Goal: Check status: Check status

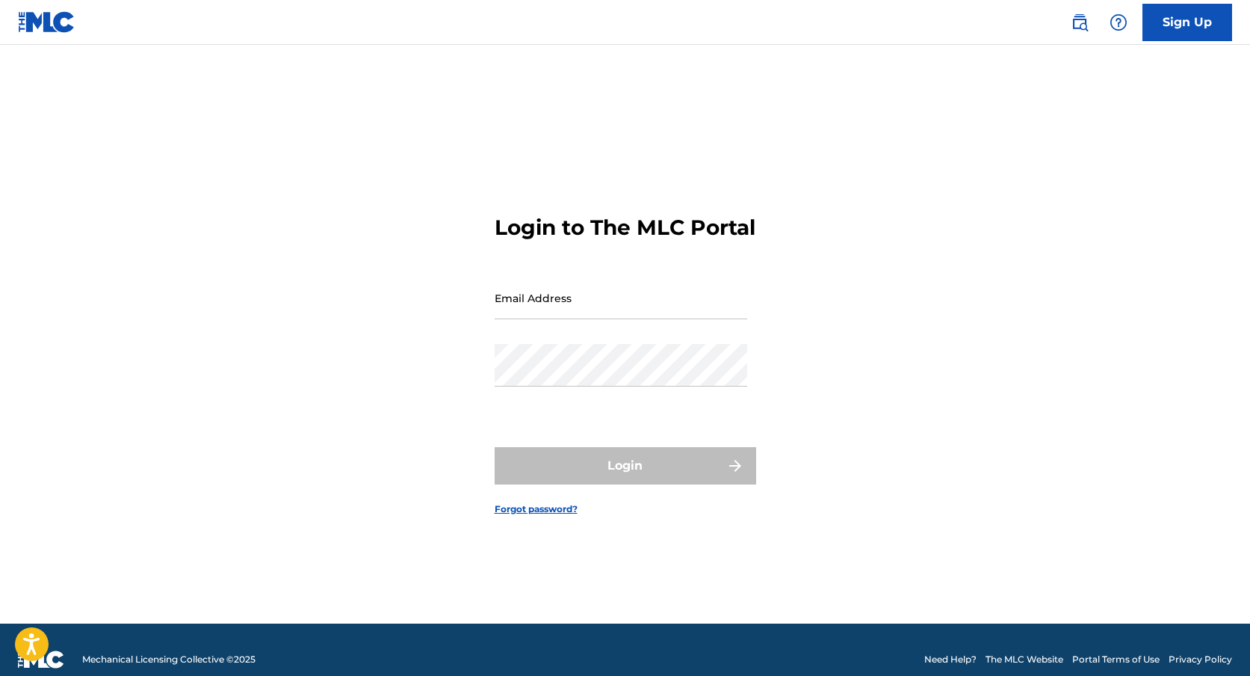
click at [597, 319] on input "Email Address" at bounding box center [621, 298] width 253 height 43
type input "[EMAIL_ADDRESS][DOMAIN_NAME]"
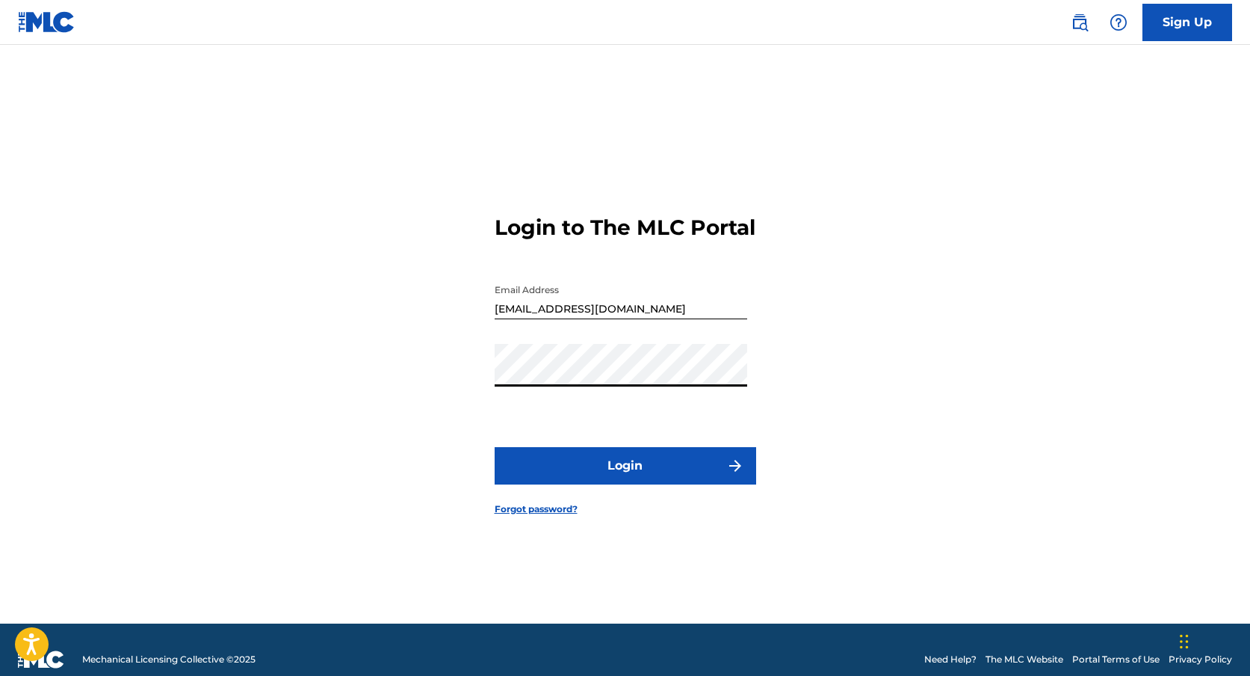
click at [658, 484] on button "Login" at bounding box center [626, 465] width 262 height 37
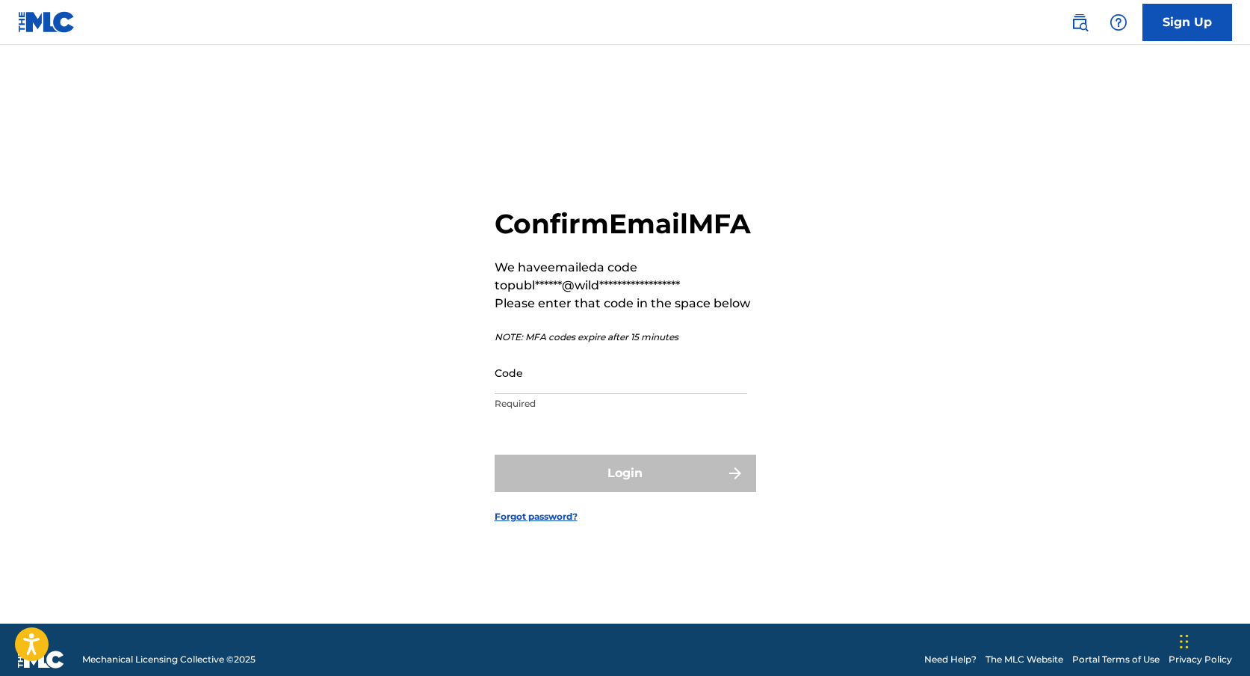
click at [584, 394] on input "Code" at bounding box center [621, 372] width 253 height 43
paste input "072677"
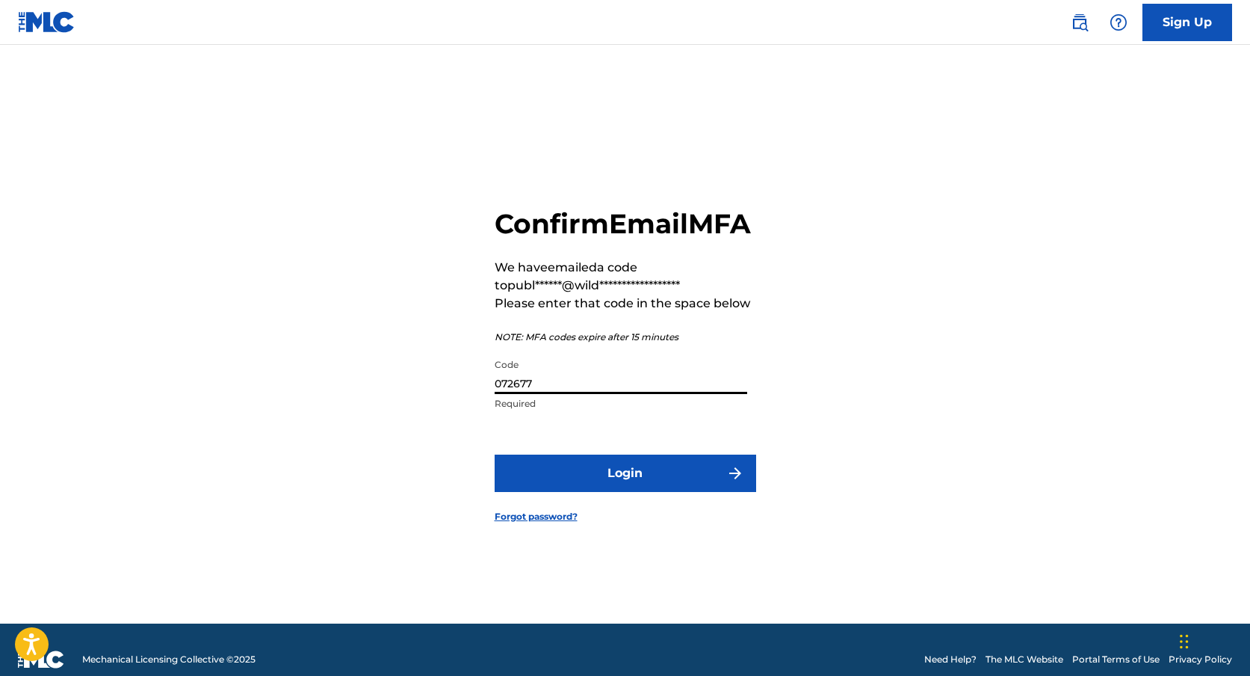
type input "072677"
click at [599, 484] on button "Login" at bounding box center [626, 472] width 262 height 37
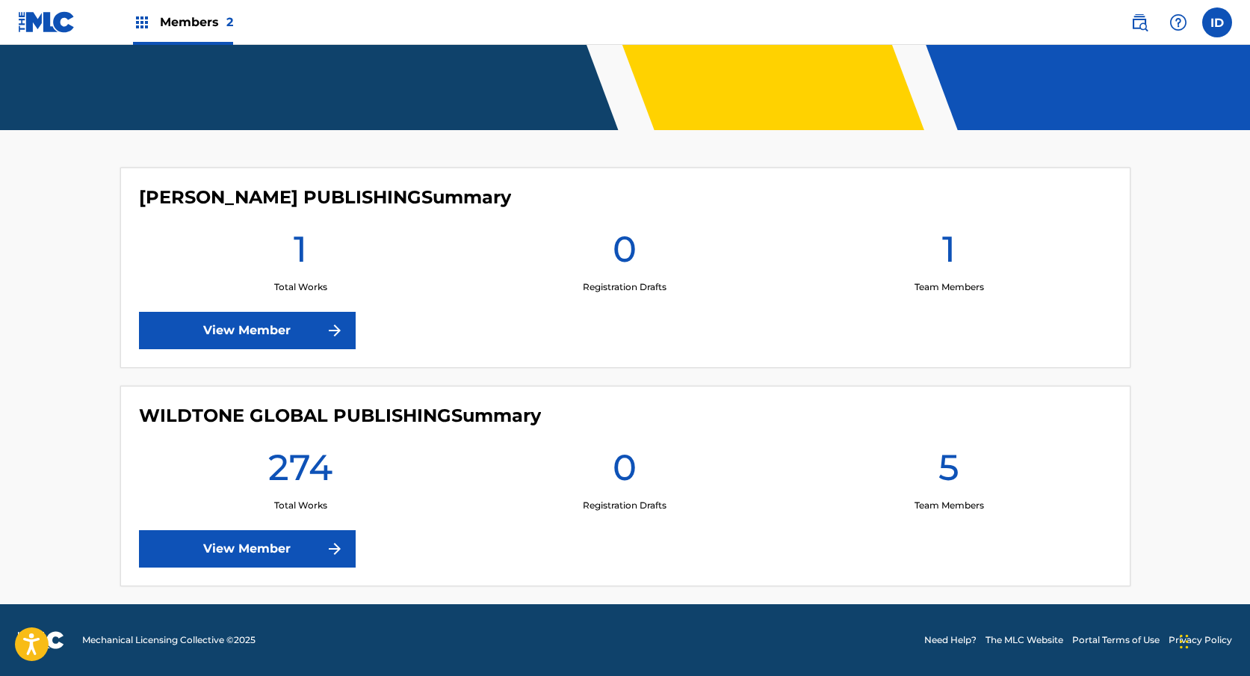
click at [265, 555] on link "View Member" at bounding box center [247, 548] width 217 height 37
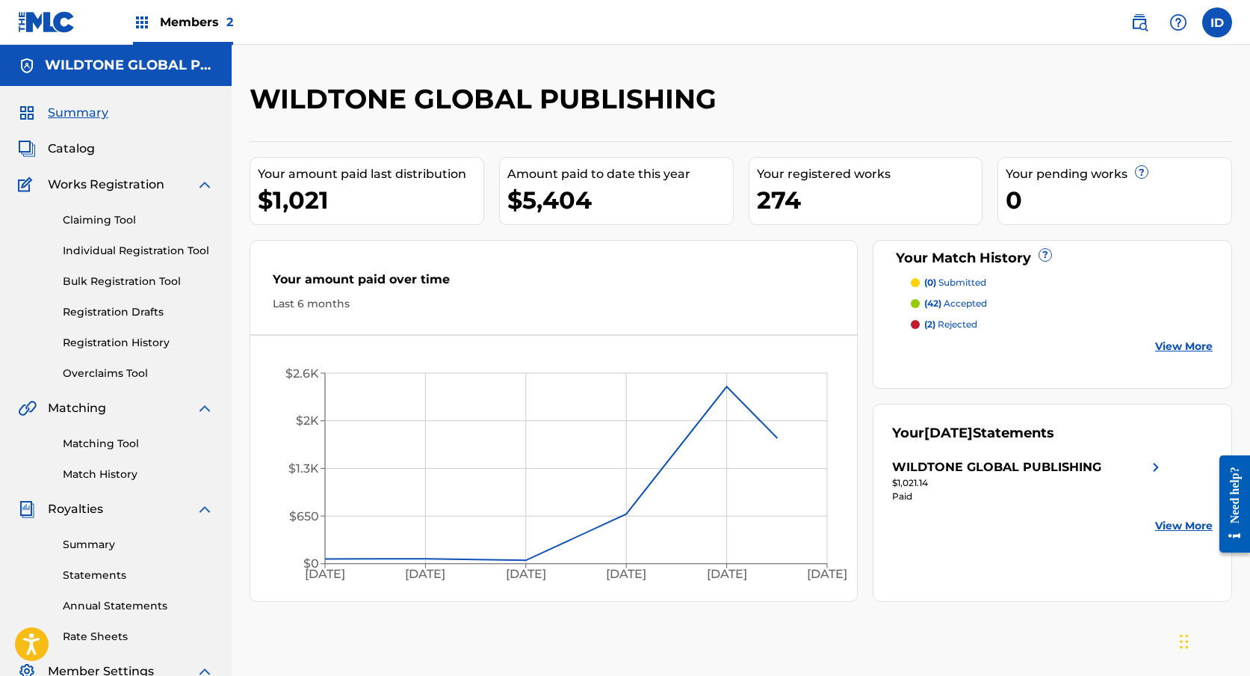
click at [79, 140] on span "Catalog" at bounding box center [71, 149] width 47 height 18
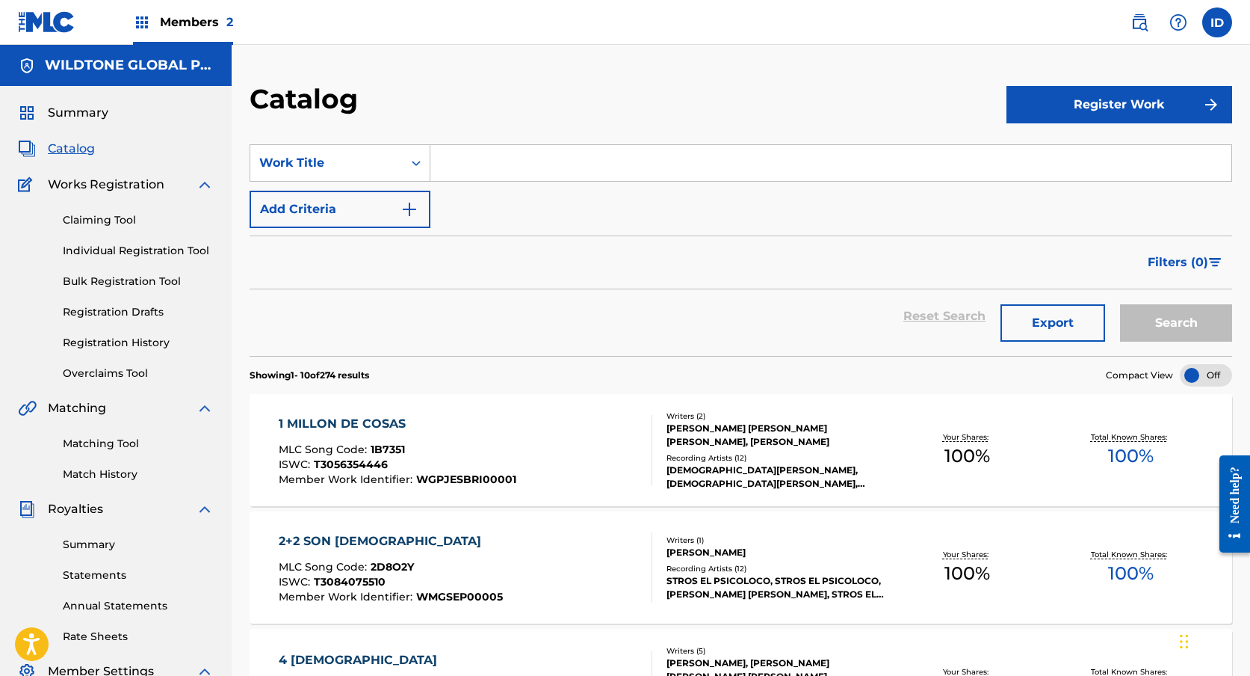
click at [126, 341] on link "Registration History" at bounding box center [138, 343] width 151 height 16
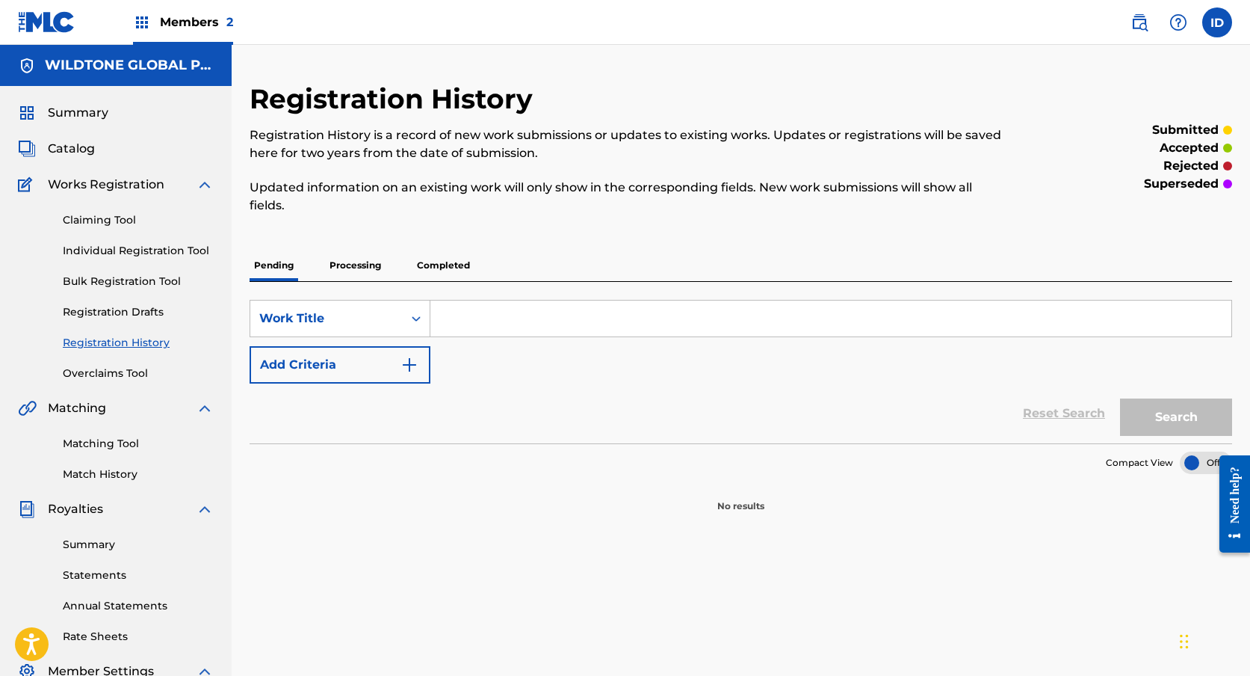
click at [371, 265] on p "Processing" at bounding box center [355, 265] width 61 height 31
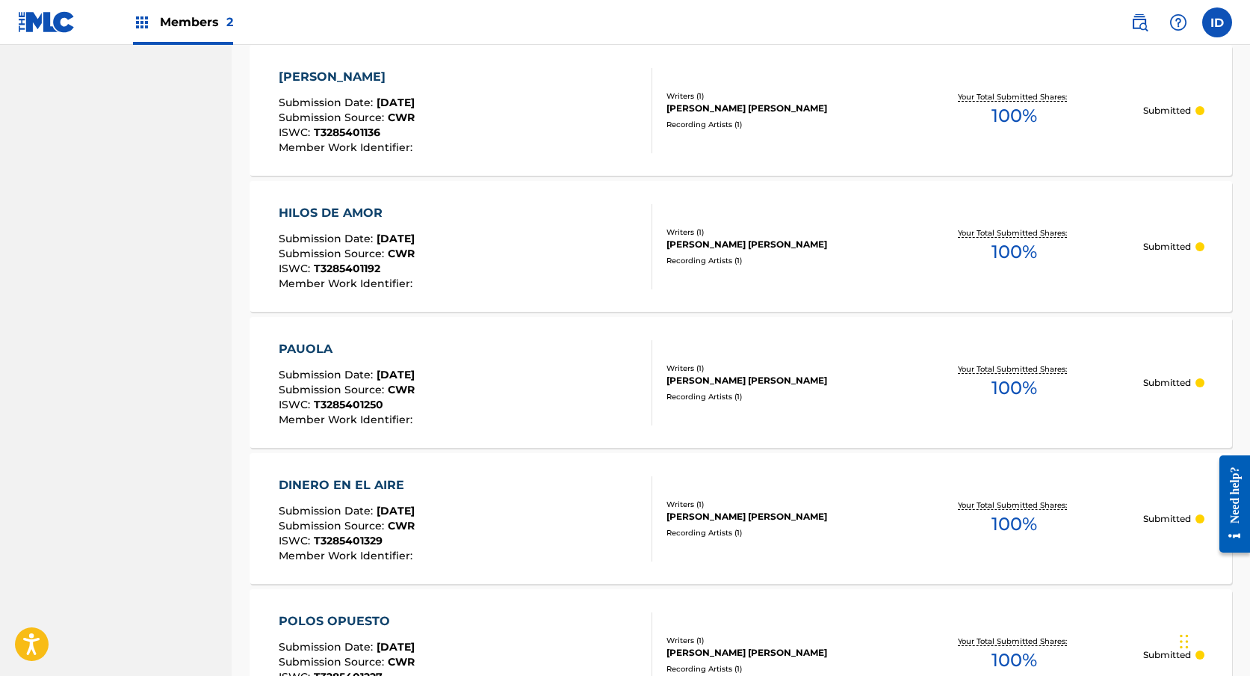
scroll to position [1333, 0]
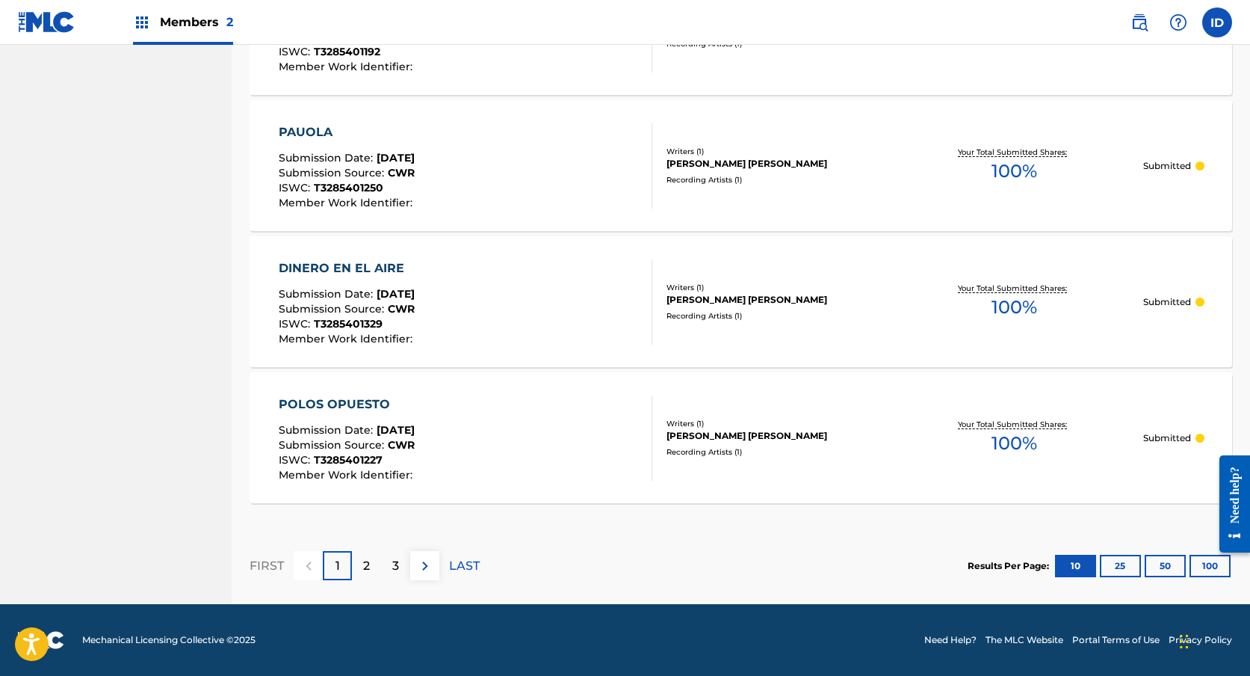
click at [416, 172] on div "Submission Source : CWR" at bounding box center [348, 174] width 138 height 15
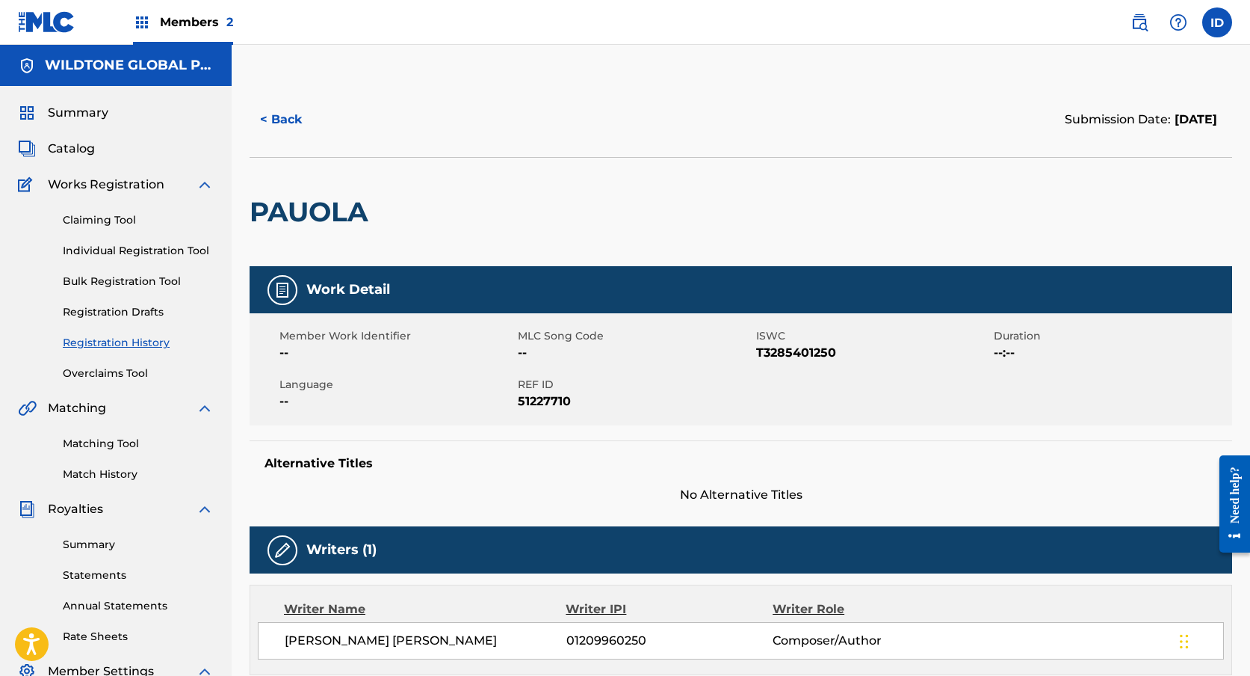
click at [285, 120] on button "< Back" at bounding box center [295, 119] width 90 height 37
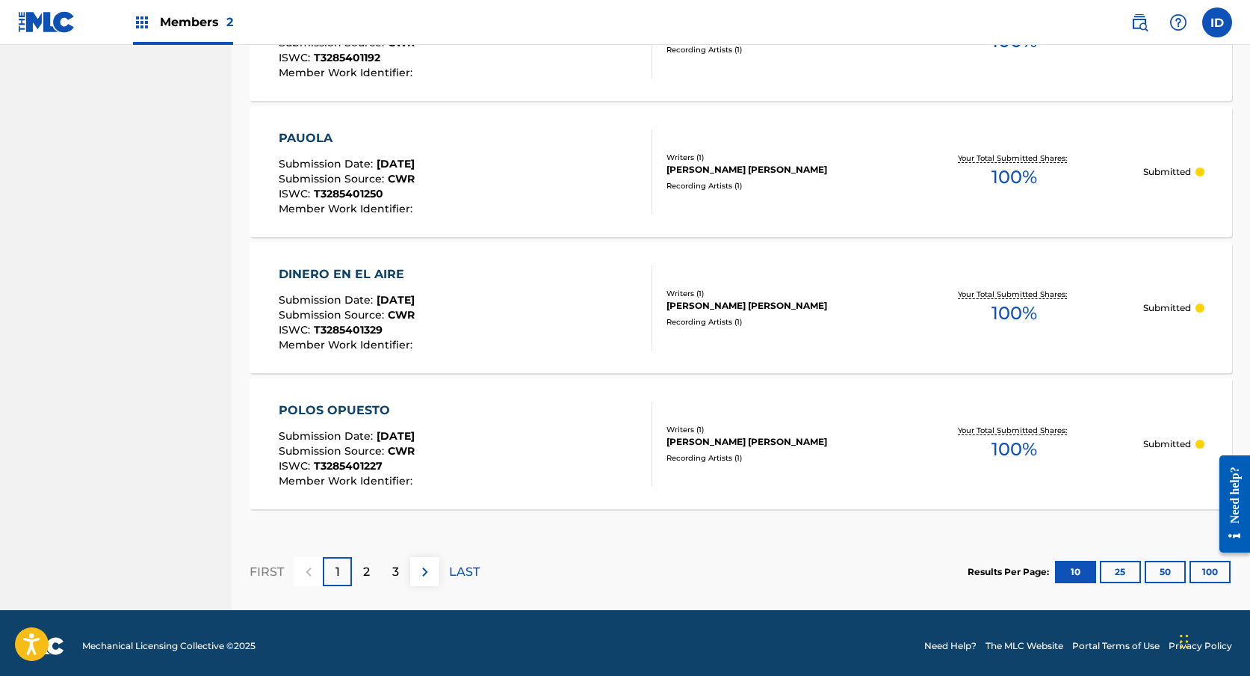
scroll to position [1333, 0]
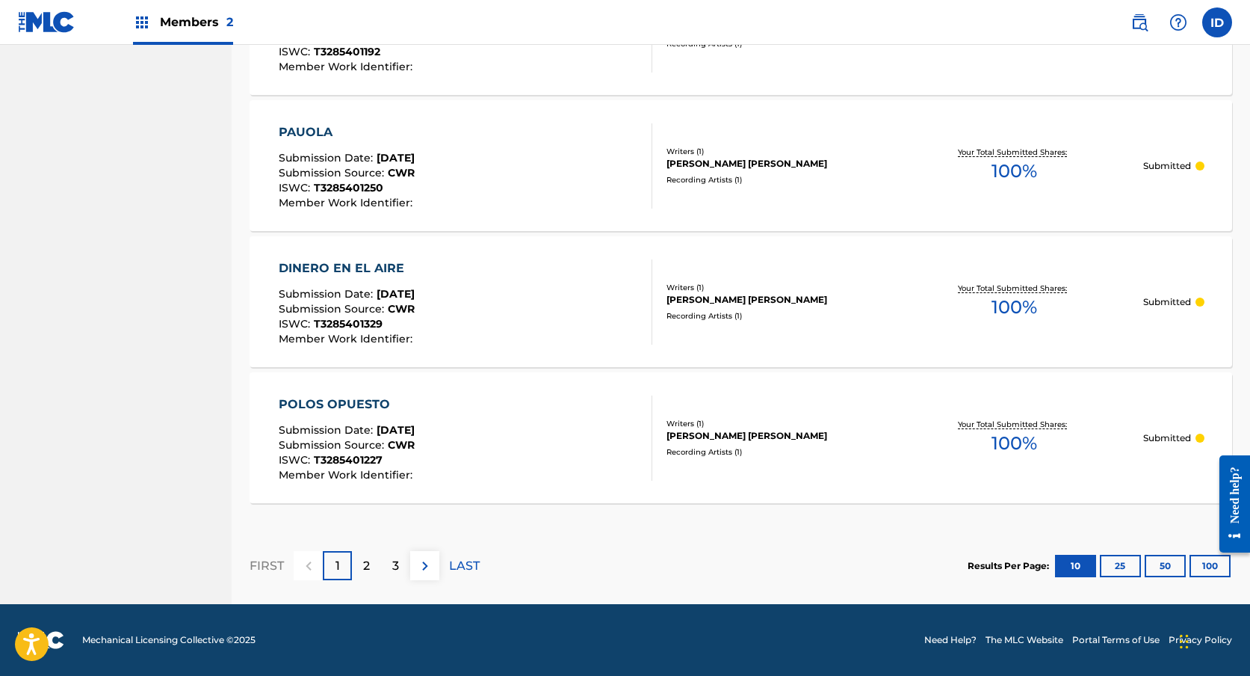
click at [392, 563] on div "3" at bounding box center [395, 565] width 29 height 29
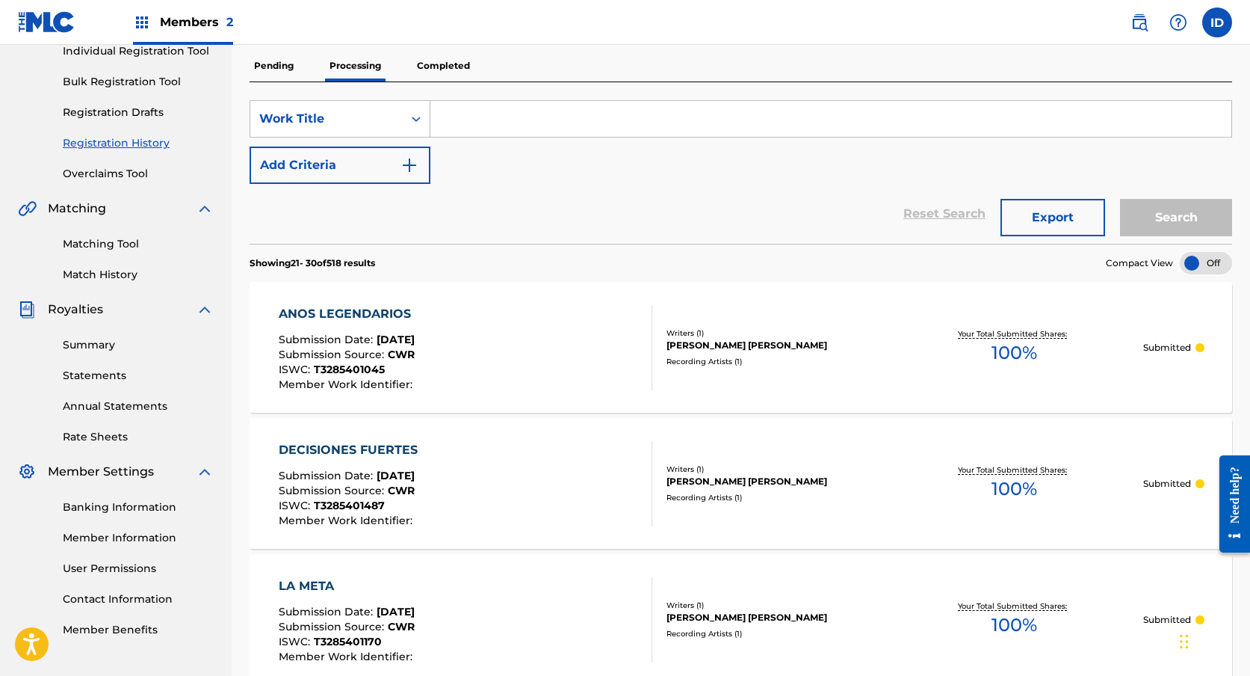
scroll to position [0, 0]
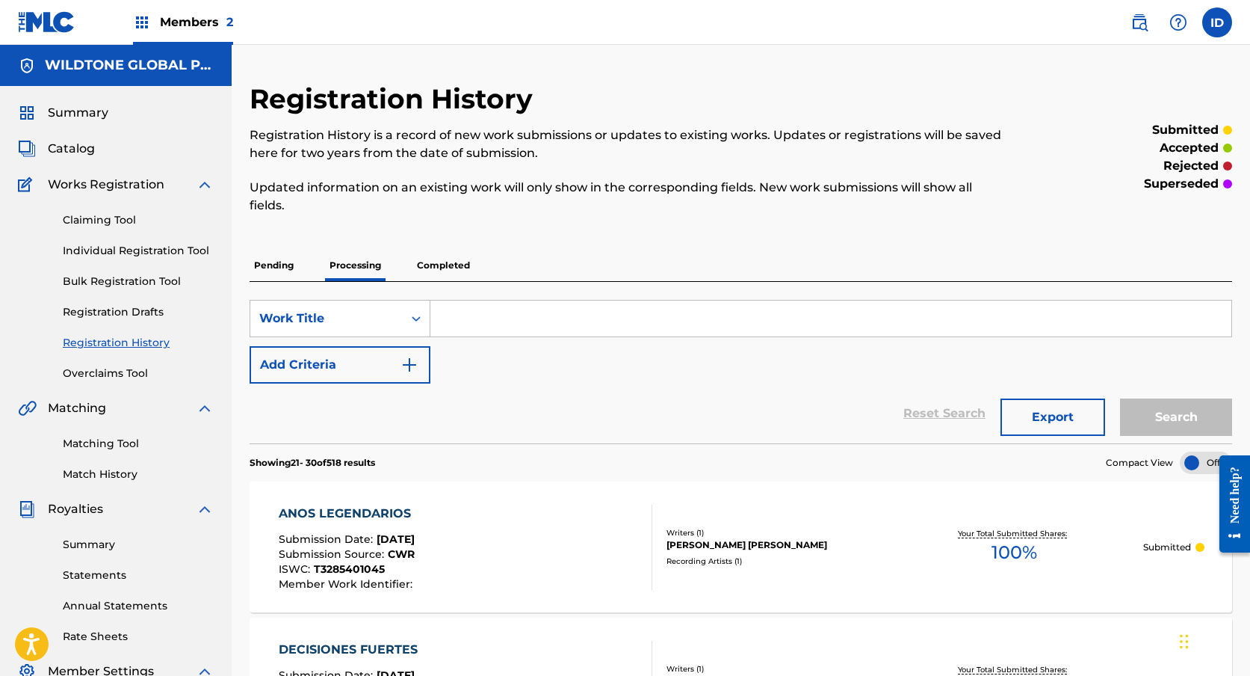
click at [449, 275] on p "Completed" at bounding box center [444, 265] width 62 height 31
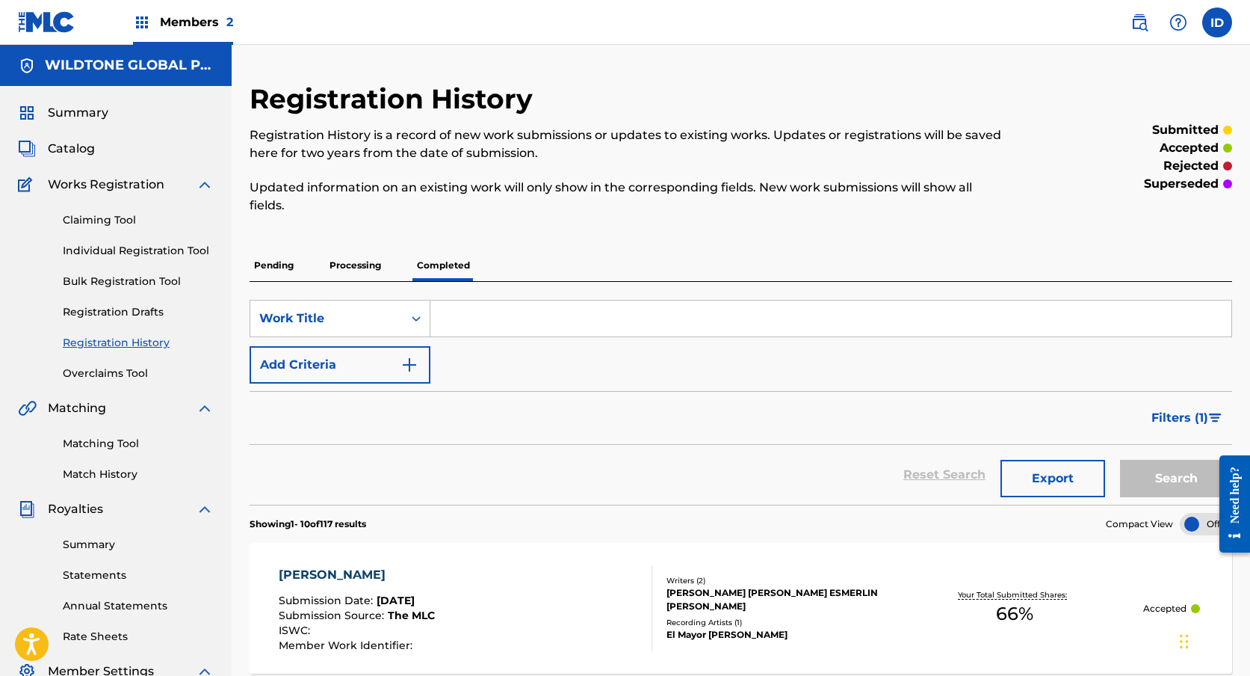
click at [493, 332] on input "Search Form" at bounding box center [830, 318] width 801 height 36
type input "ultra"
click at [1120, 460] on button "Search" at bounding box center [1176, 478] width 112 height 37
